Goal: Check status

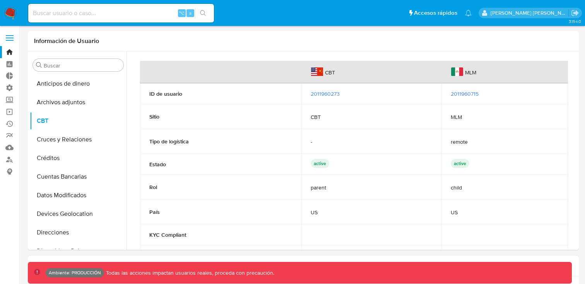
select select "10"
click at [96, 19] on div "⌥ s" at bounding box center [121, 13] width 186 height 19
click at [104, 16] on input at bounding box center [121, 13] width 186 height 10
paste input "2601158052"
type input "2601158052"
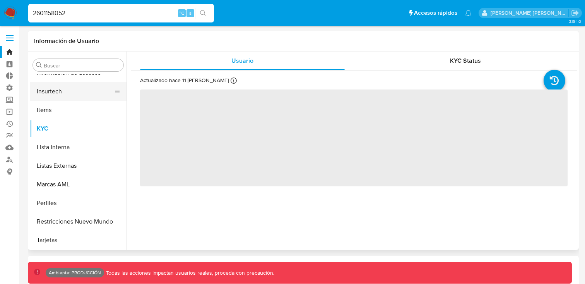
scroll to position [327, 0]
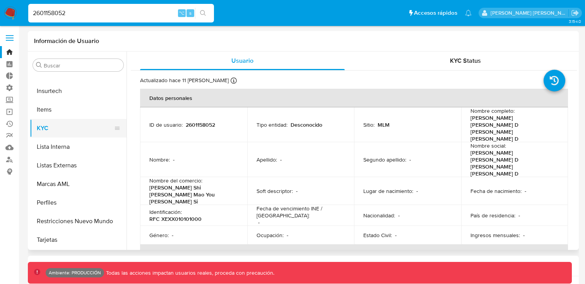
select select "10"
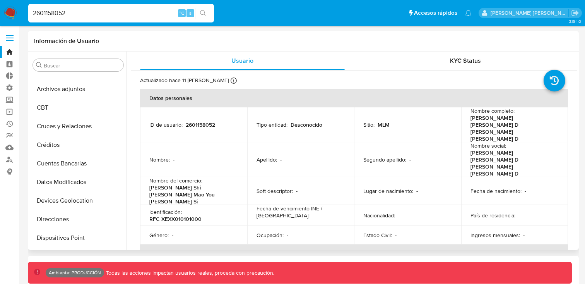
scroll to position [9, 0]
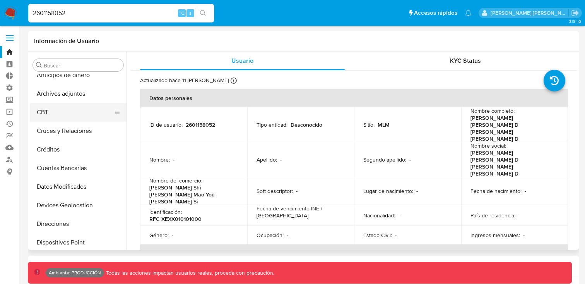
click at [66, 116] on button "CBT" at bounding box center [75, 112] width 91 height 19
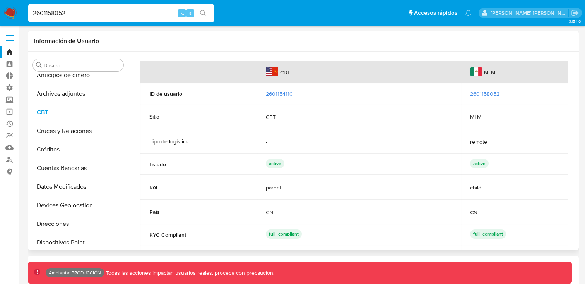
drag, startPoint x: 303, startPoint y: 97, endPoint x: 267, endPoint y: 97, distance: 35.6
click at [267, 97] on div "2601154110" at bounding box center [358, 93] width 185 height 7
